Goal: Task Accomplishment & Management: Manage account settings

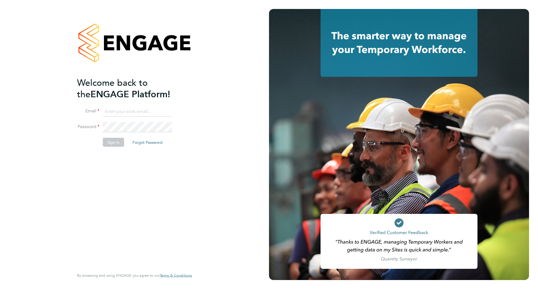
type input "Emily.edwards@Wates.co.uk"
drag, startPoint x: 0, startPoint y: 0, endPoint x: 113, endPoint y: 142, distance: 181.7
click at [113, 142] on button "Sign In" at bounding box center [113, 142] width 21 height 9
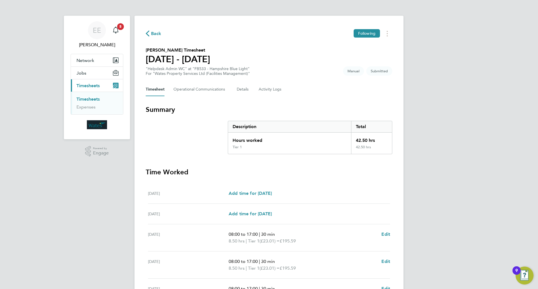
click at [87, 91] on button "Current page: Timesheets" at bounding box center [97, 85] width 52 height 12
click at [84, 88] on button "Current page: Timesheets" at bounding box center [97, 85] width 52 height 12
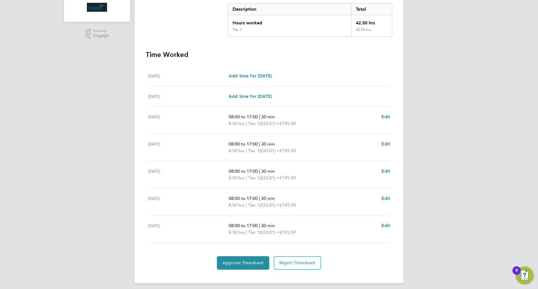
scroll to position [121, 0]
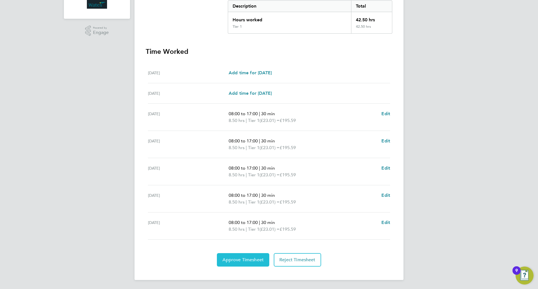
click at [248, 259] on span "Approve Timesheet" at bounding box center [243, 260] width 41 height 6
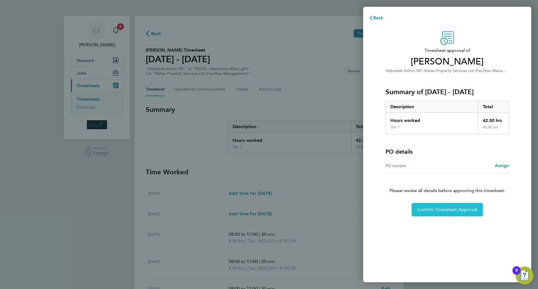
click at [431, 206] on button "Confirm Timesheet Approval" at bounding box center [447, 209] width 71 height 13
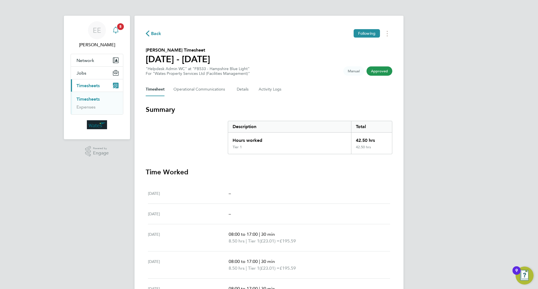
click at [116, 31] on icon "Main navigation" at bounding box center [115, 30] width 7 height 7
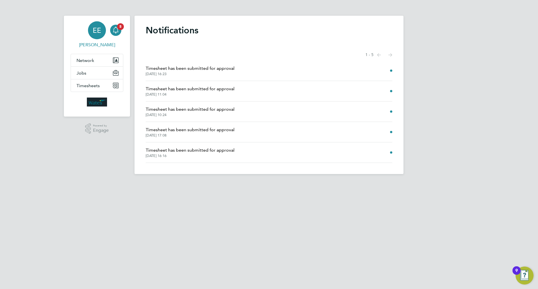
click at [123, 31] on link "EE [PERSON_NAME]" at bounding box center [97, 34] width 53 height 27
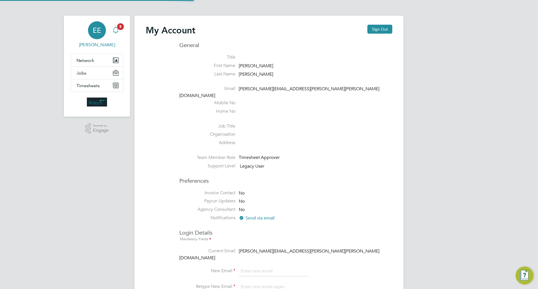
click at [119, 26] on span "5" at bounding box center [120, 26] width 7 height 7
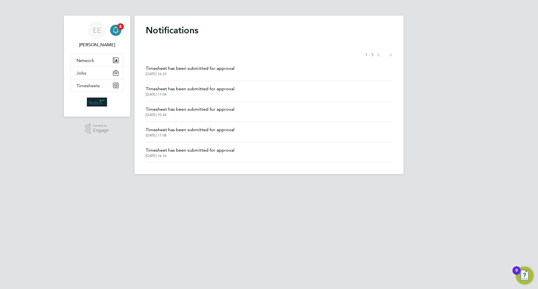
click at [212, 111] on span "Timesheet has been submitted for approval" at bounding box center [190, 109] width 89 height 7
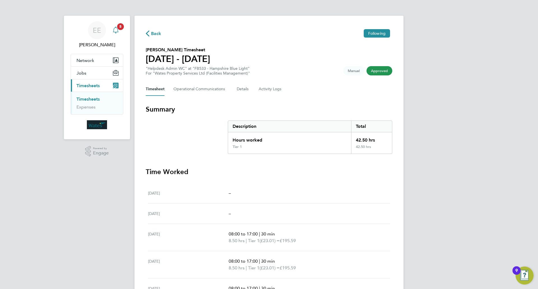
click at [114, 28] on icon "Main navigation" at bounding box center [115, 30] width 5 height 6
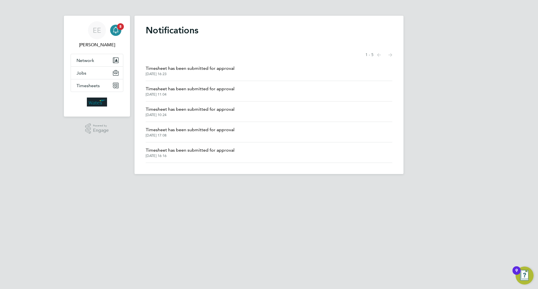
click at [189, 74] on span "[DATE] 16:23" at bounding box center [190, 74] width 89 height 4
